Goal: Task Accomplishment & Management: Manage account settings

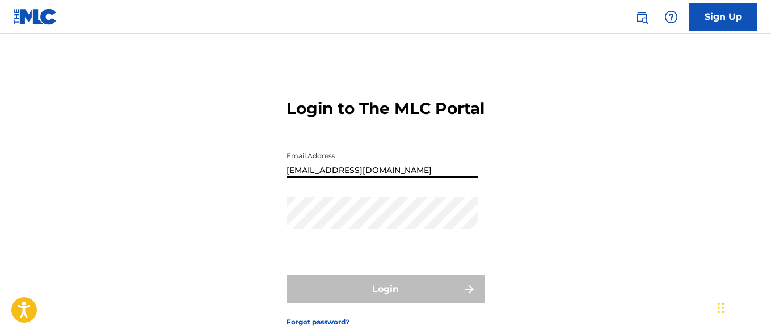
type input "[EMAIL_ADDRESS][DOMAIN_NAME]"
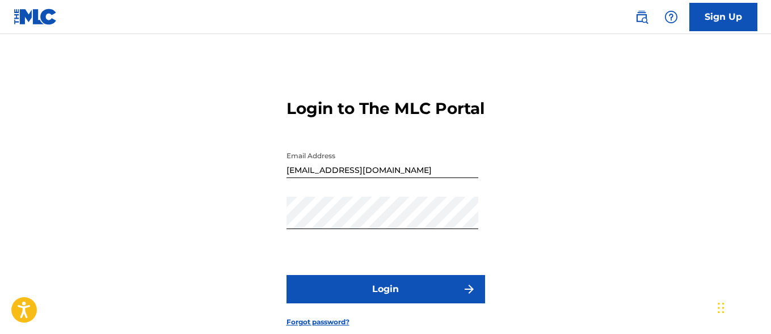
click at [385, 303] on button "Login" at bounding box center [385, 289] width 199 height 28
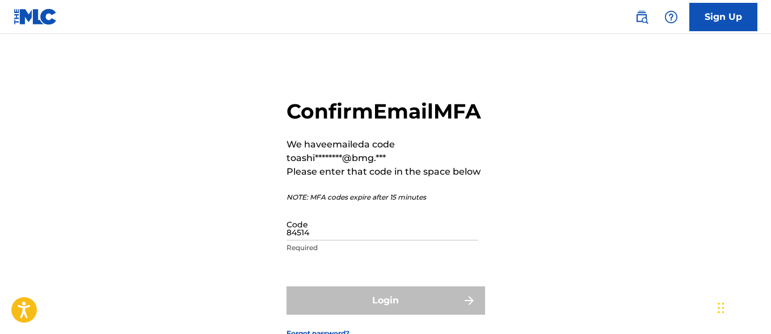
type input "845143"
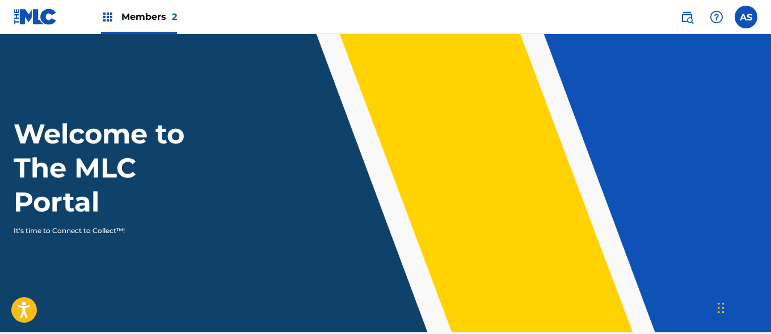
click at [108, 17] on img at bounding box center [108, 17] width 14 height 14
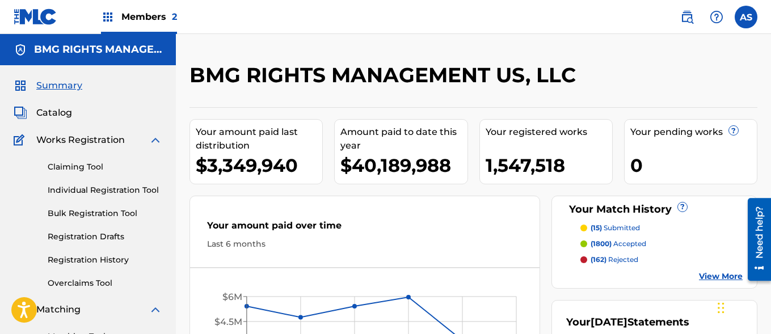
scroll to position [246, 0]
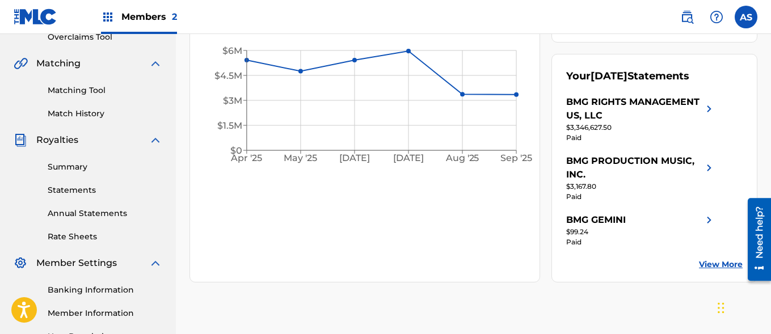
click at [105, 167] on link "Summary" at bounding box center [105, 167] width 115 height 12
